Goal: Task Accomplishment & Management: Manage account settings

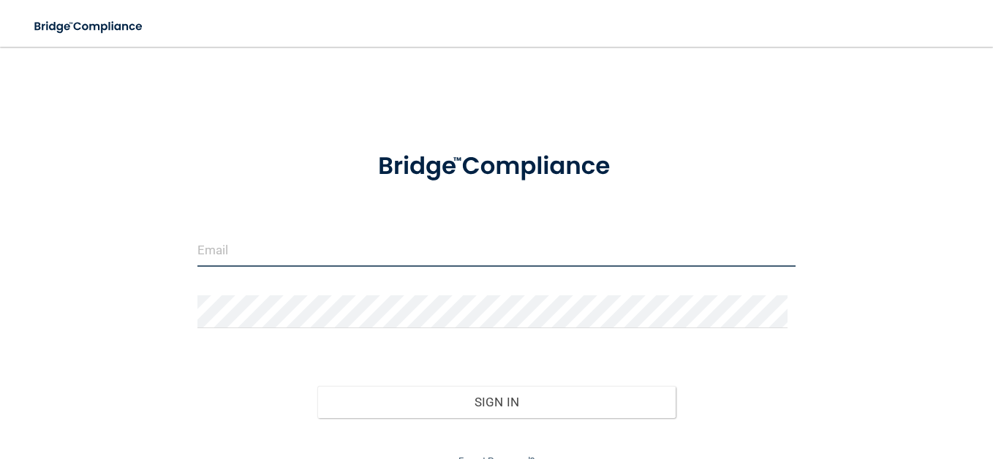
click at [223, 253] on input "email" at bounding box center [497, 250] width 598 height 33
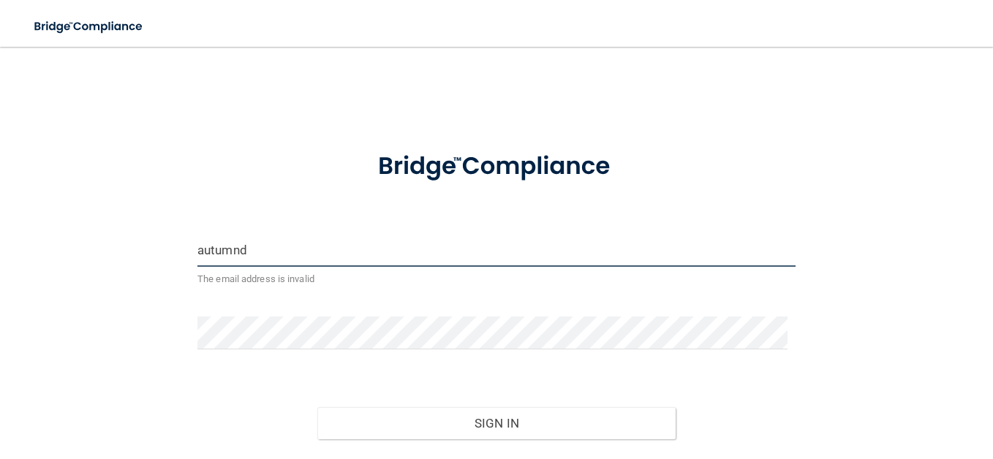
click at [255, 250] on input "autumnd" at bounding box center [497, 250] width 598 height 33
click at [258, 249] on input "autumndn" at bounding box center [497, 250] width 598 height 33
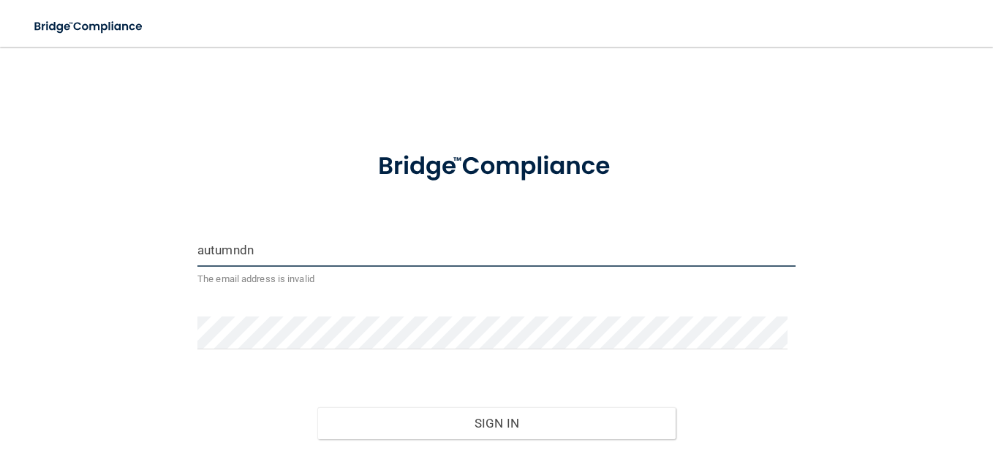
click at [265, 249] on input "autumndn" at bounding box center [497, 250] width 598 height 33
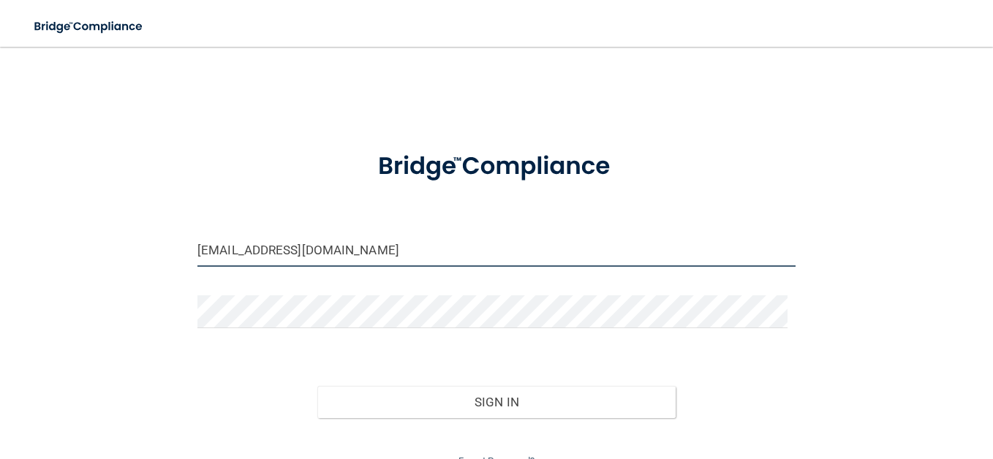
scroll to position [69, 0]
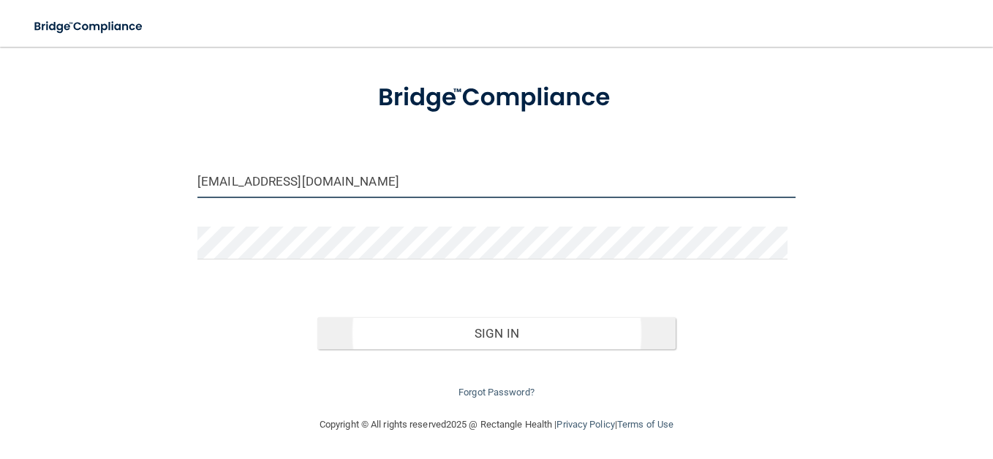
type input "[EMAIL_ADDRESS][DOMAIN_NAME]"
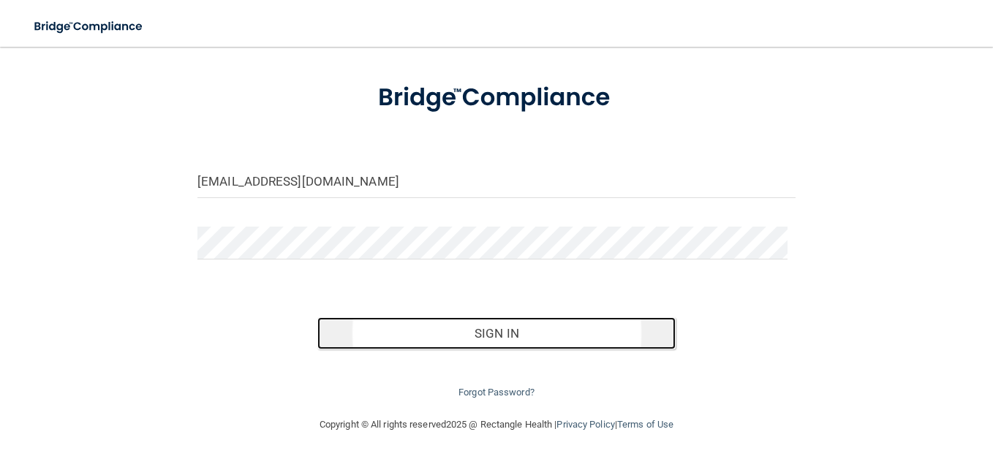
click at [442, 339] on button "Sign In" at bounding box center [496, 333] width 359 height 32
click at [416, 334] on button "Sign In" at bounding box center [496, 333] width 359 height 32
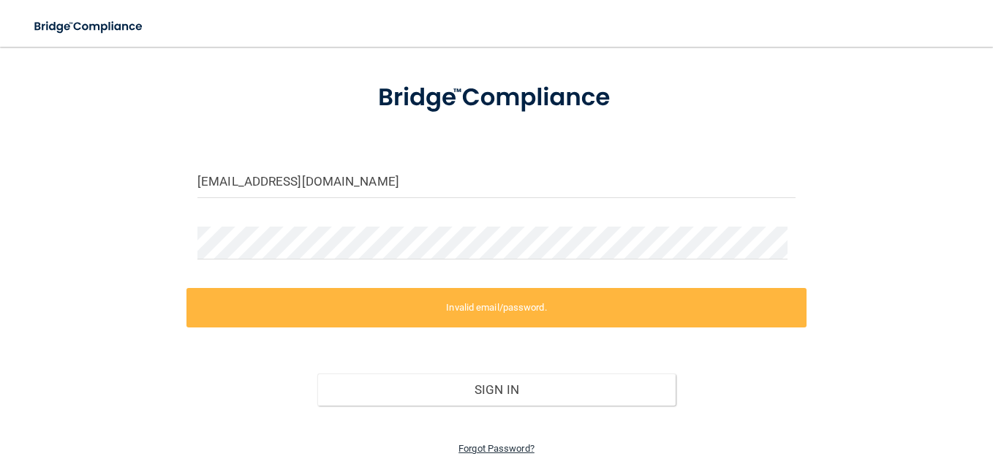
click at [500, 450] on link "Forgot Password?" at bounding box center [497, 448] width 76 height 11
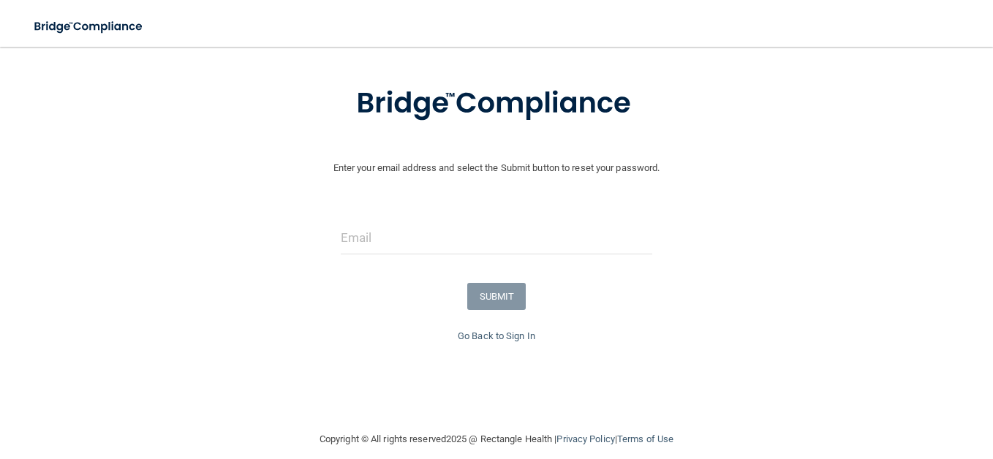
scroll to position [28, 0]
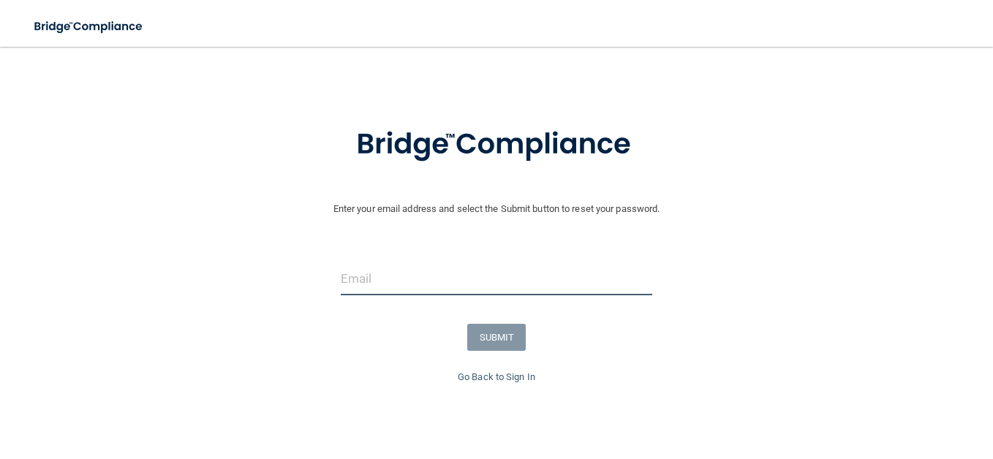
click at [380, 293] on input "email" at bounding box center [497, 279] width 312 height 33
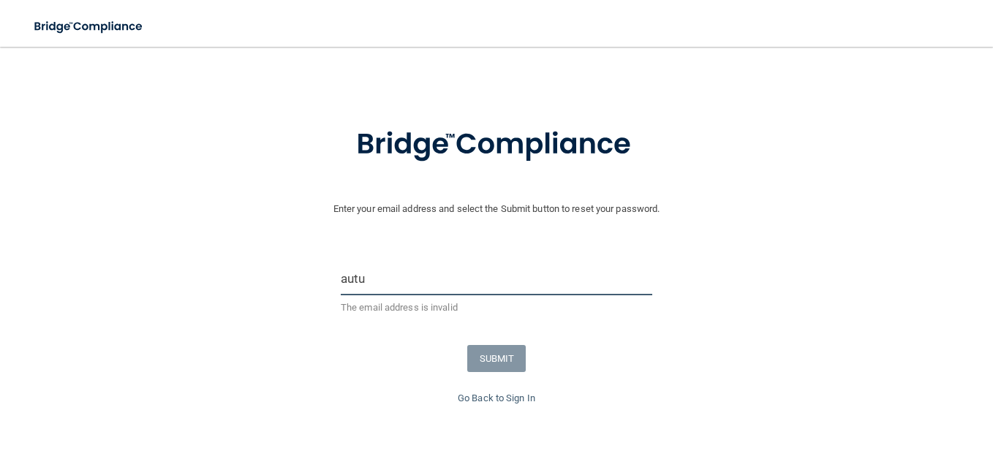
type input "[EMAIL_ADDRESS][DOMAIN_NAME]"
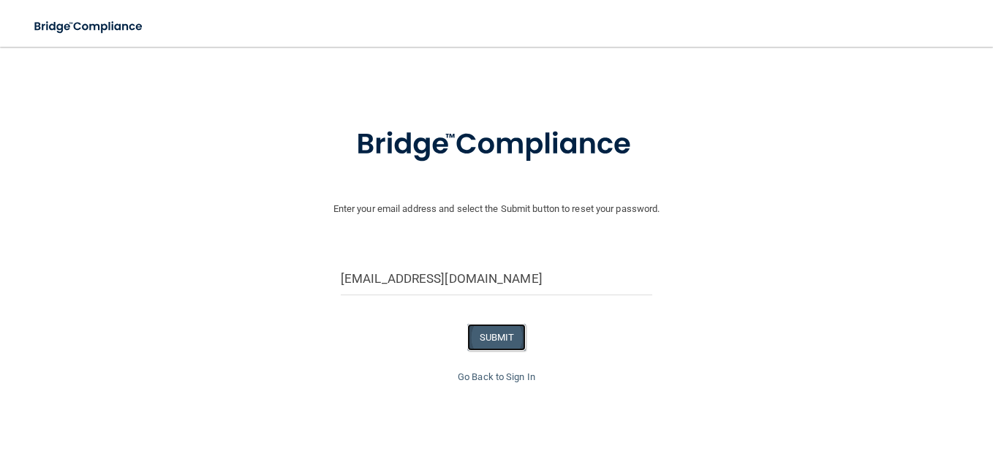
click at [478, 344] on button "SUBMIT" at bounding box center [496, 337] width 59 height 27
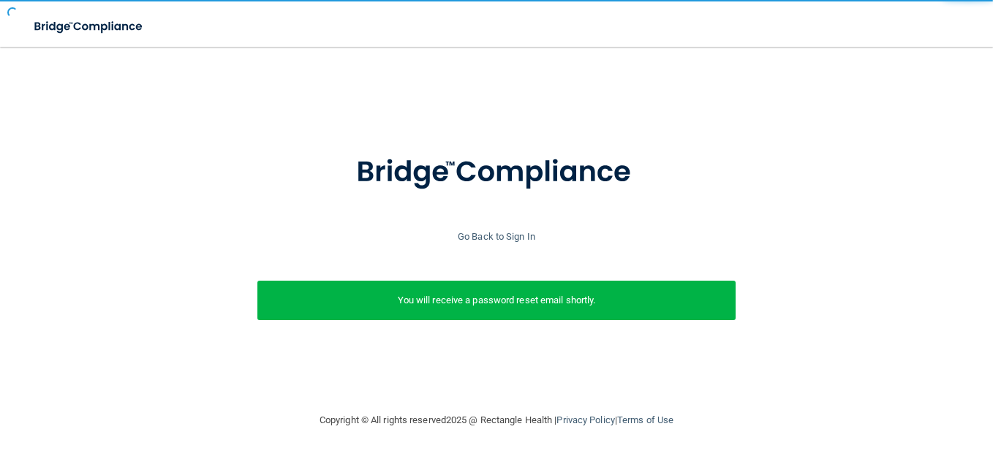
scroll to position [0, 0]
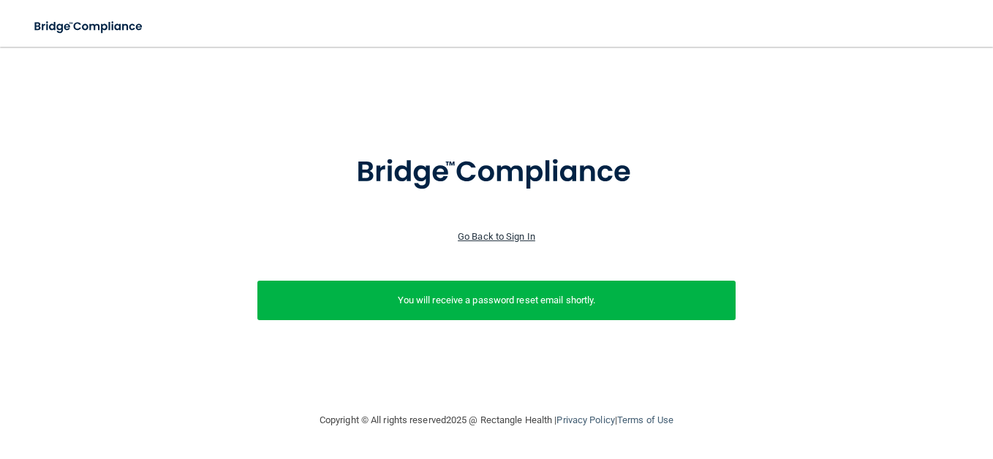
click at [489, 234] on link "Go Back to Sign In" at bounding box center [497, 236] width 78 height 11
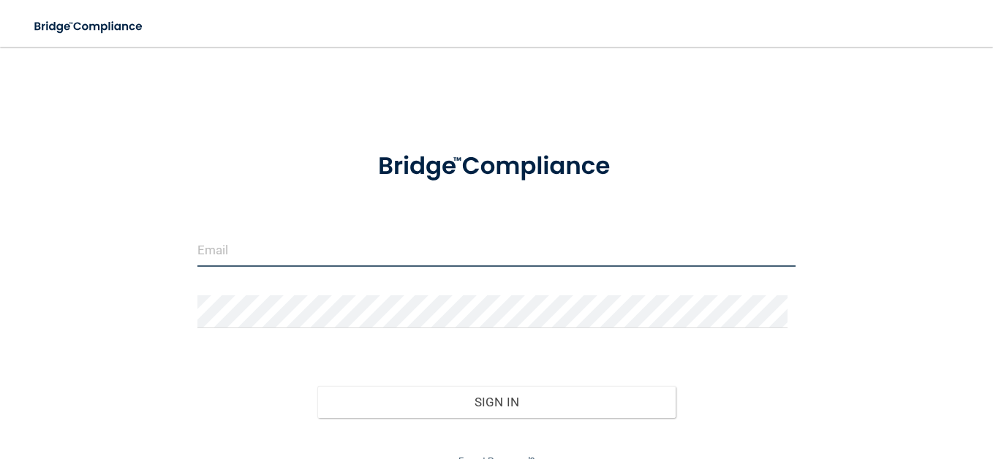
click at [383, 239] on input "email" at bounding box center [497, 250] width 598 height 33
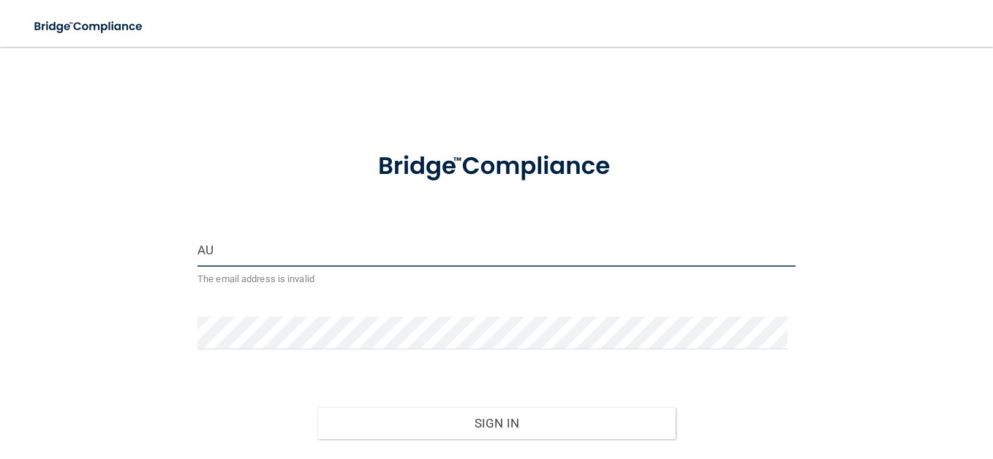
type input "A"
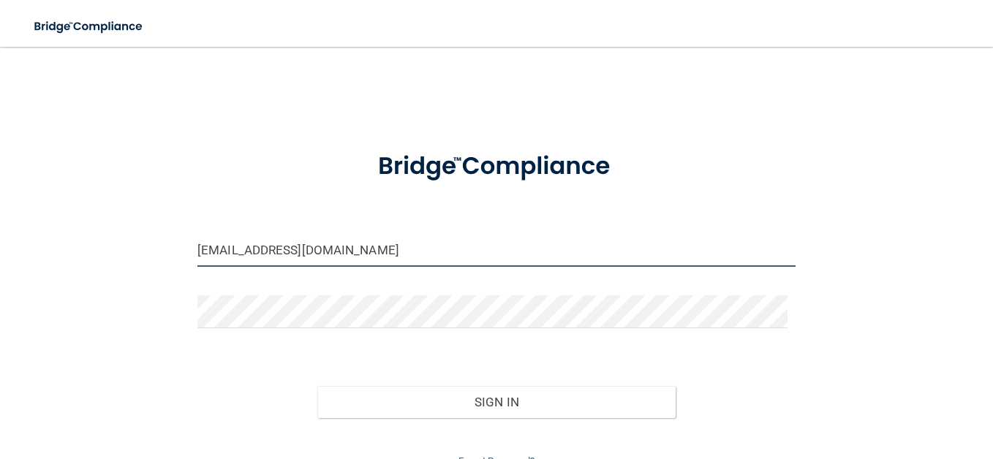
type input "[EMAIL_ADDRESS][DOMAIN_NAME]"
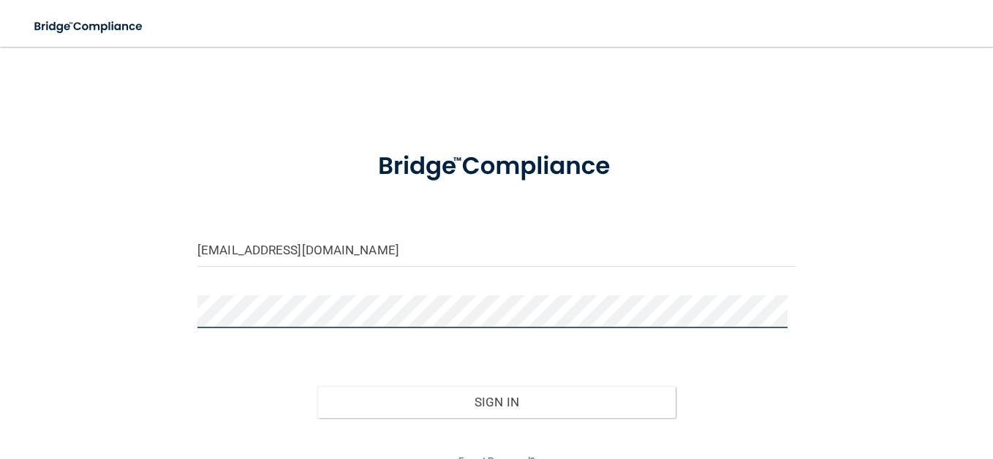
click at [317, 386] on button "Sign In" at bounding box center [496, 402] width 359 height 32
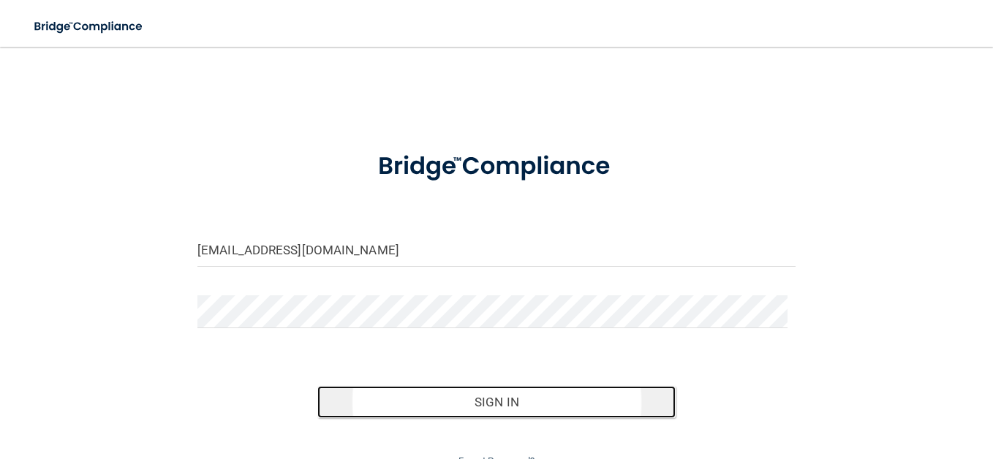
click at [475, 401] on button "Sign In" at bounding box center [496, 402] width 359 height 32
click at [475, 402] on button "Sign In" at bounding box center [496, 402] width 359 height 32
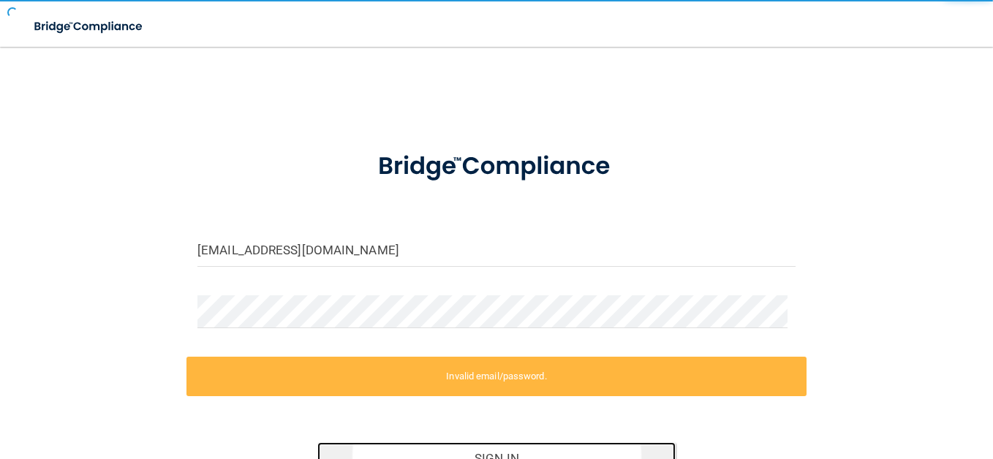
scroll to position [69, 0]
